Goal: Information Seeking & Learning: Learn about a topic

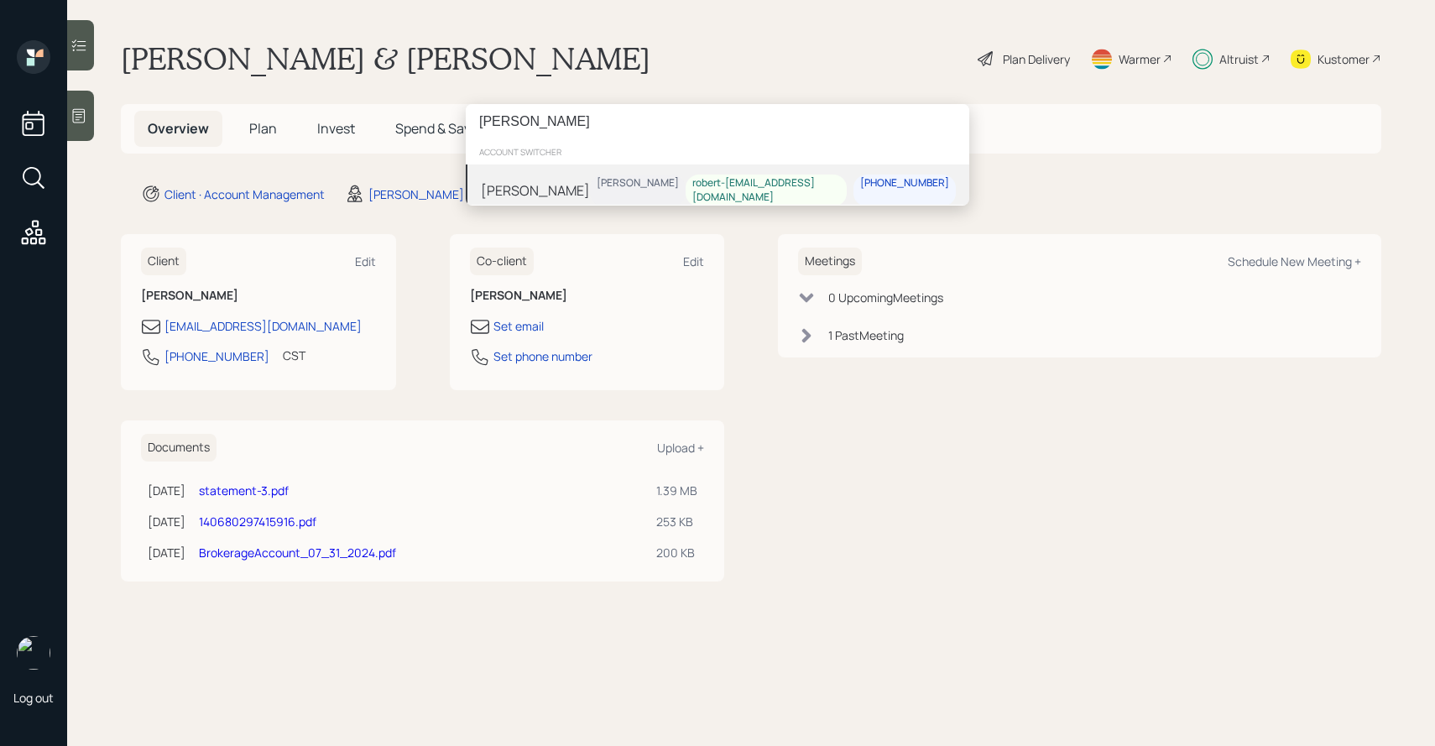
type input "robert correa"
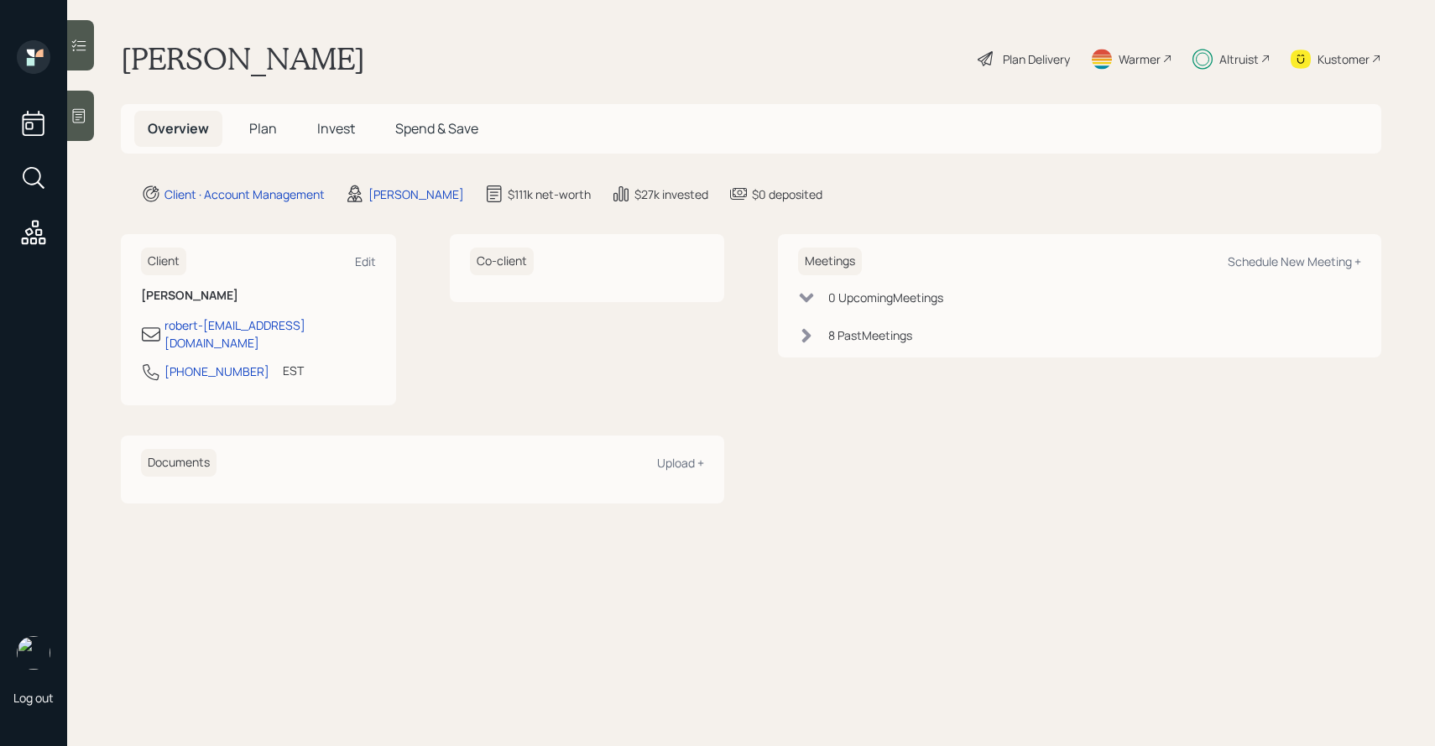
click at [336, 127] on span "Invest" at bounding box center [336, 128] width 38 height 18
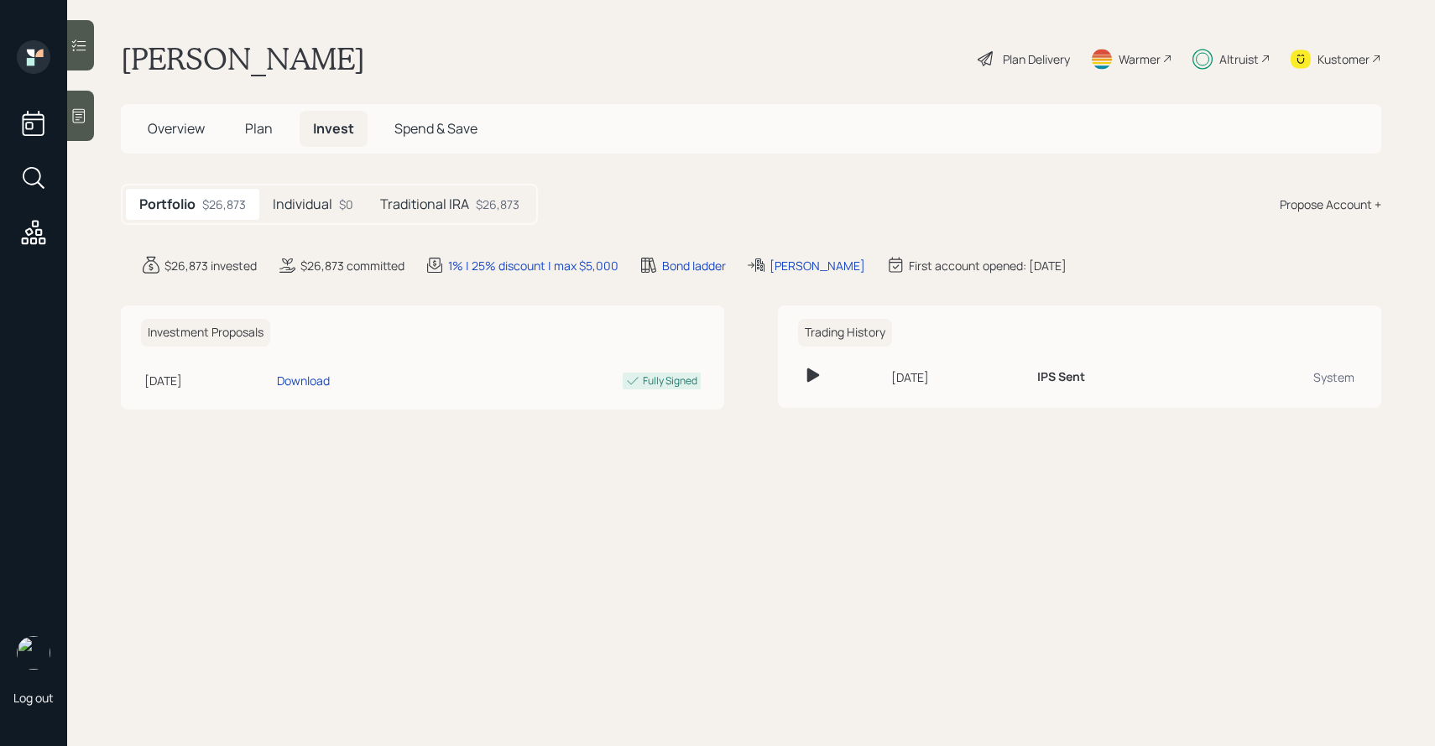
click at [318, 197] on h5 "Individual" at bounding box center [303, 204] width 60 height 16
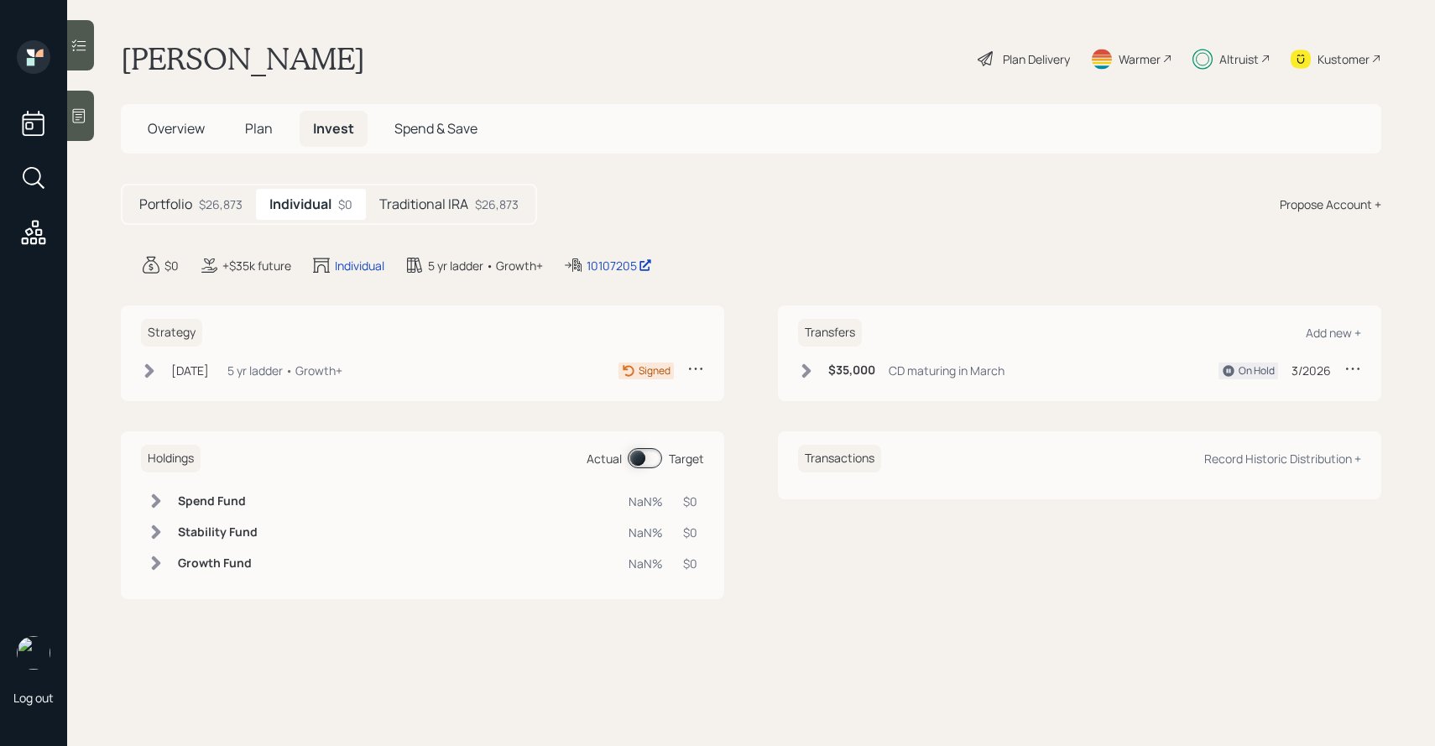
click at [430, 204] on h5 "Traditional IRA" at bounding box center [423, 204] width 89 height 16
